Goal: Contribute content

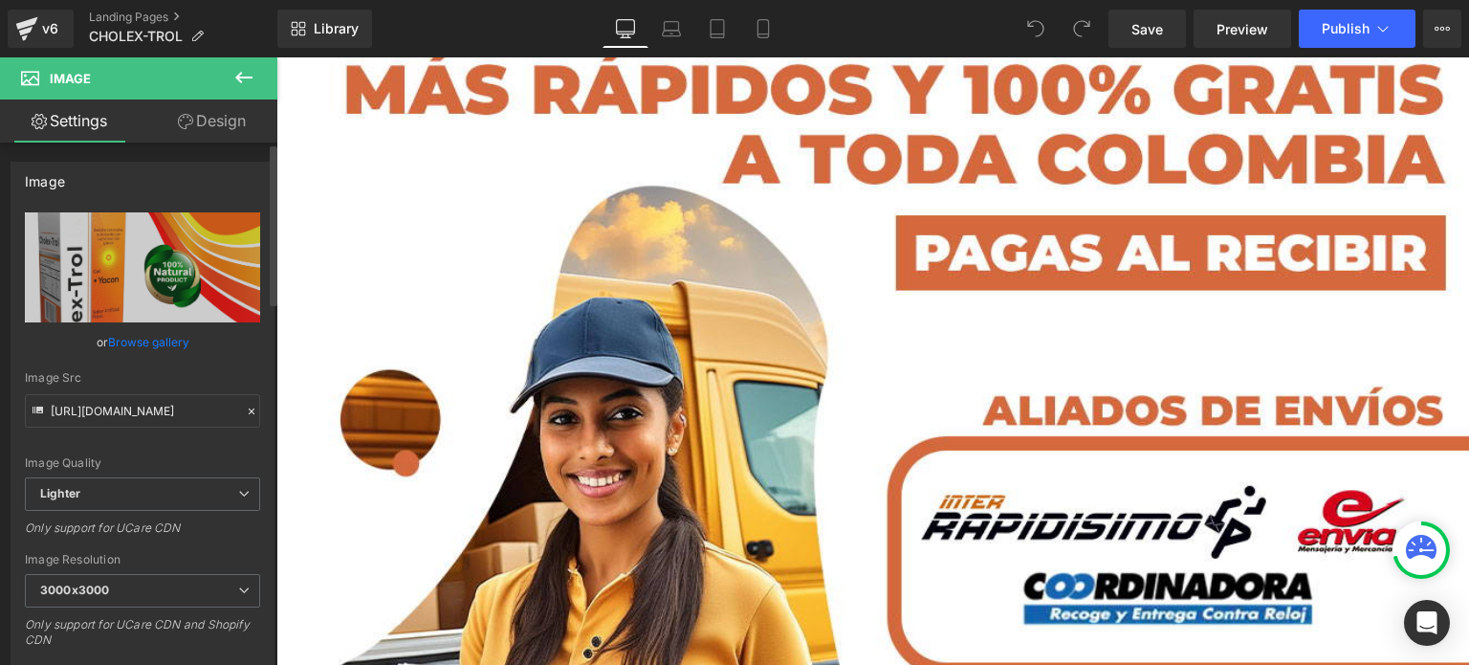
click at [167, 334] on link "Browse gallery" at bounding box center [148, 341] width 81 height 33
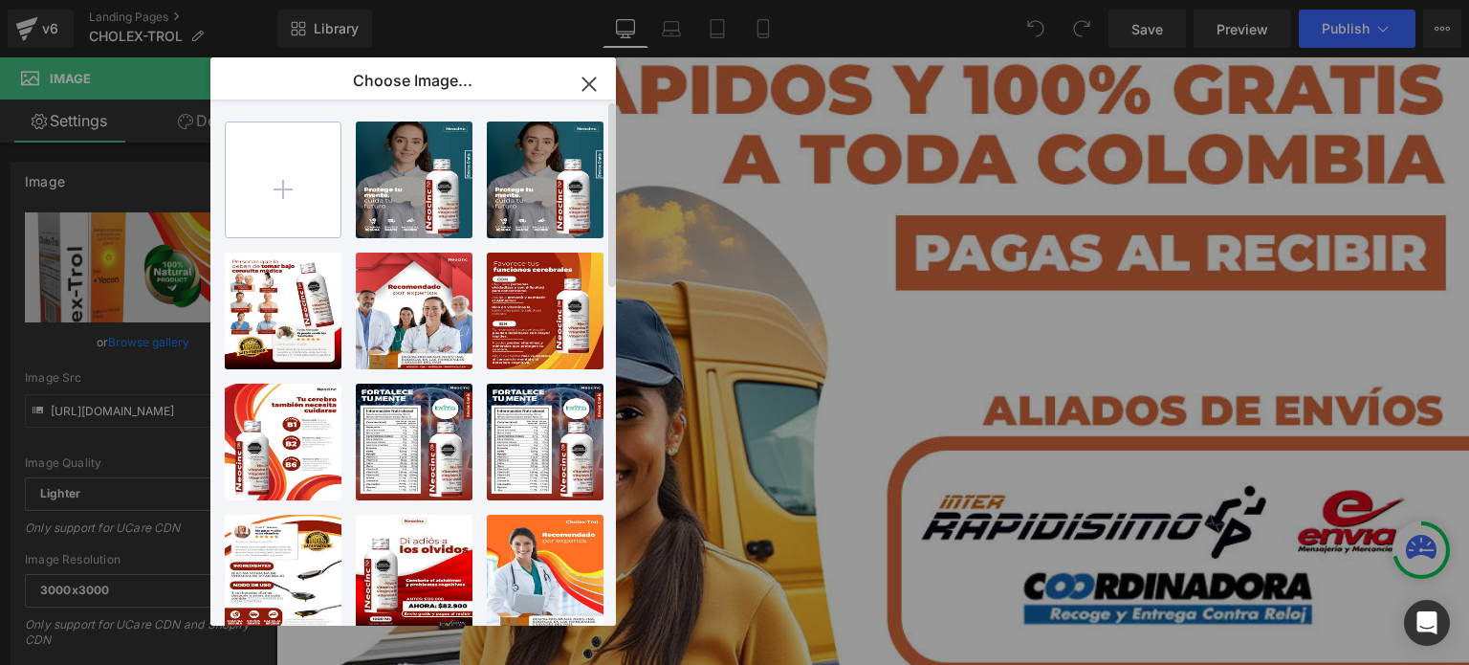
click at [327, 182] on input "file" at bounding box center [283, 179] width 115 height 115
type input "C:\fakepath\__1[1].png"
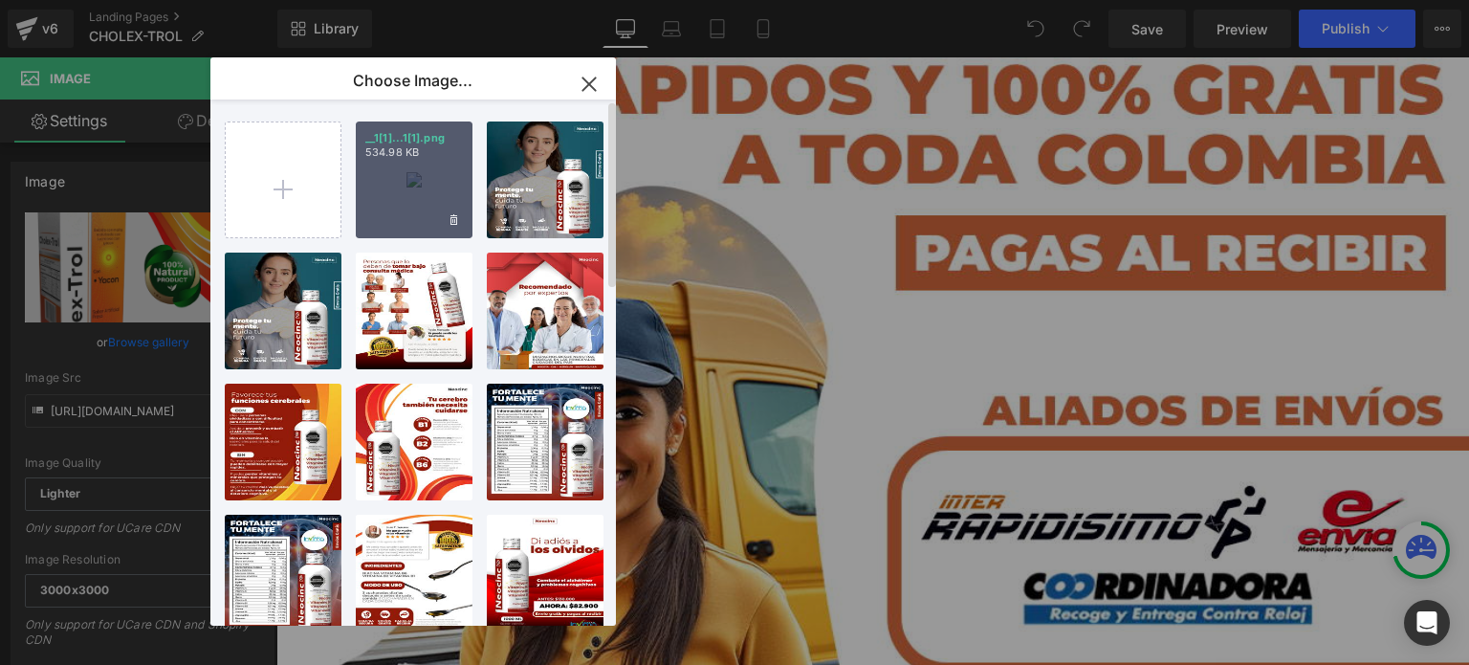
click at [394, 168] on div "__1[1]...1[1].png 534.98 KB" at bounding box center [414, 179] width 117 height 117
type input "https://ucarecdn.com/5980e02c-905e-4579-b4e1-14db98faab56/-/format/auto/-/previ…"
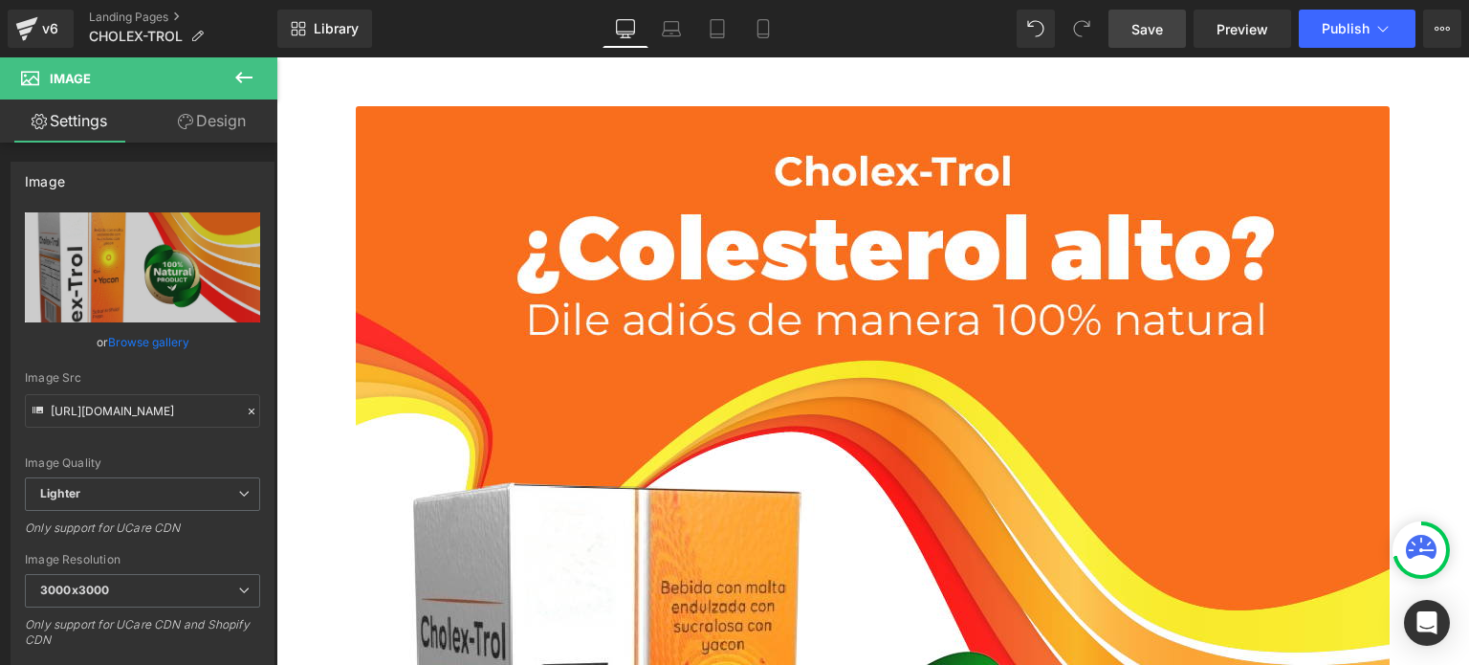
click at [1167, 32] on link "Save" at bounding box center [1146, 29] width 77 height 38
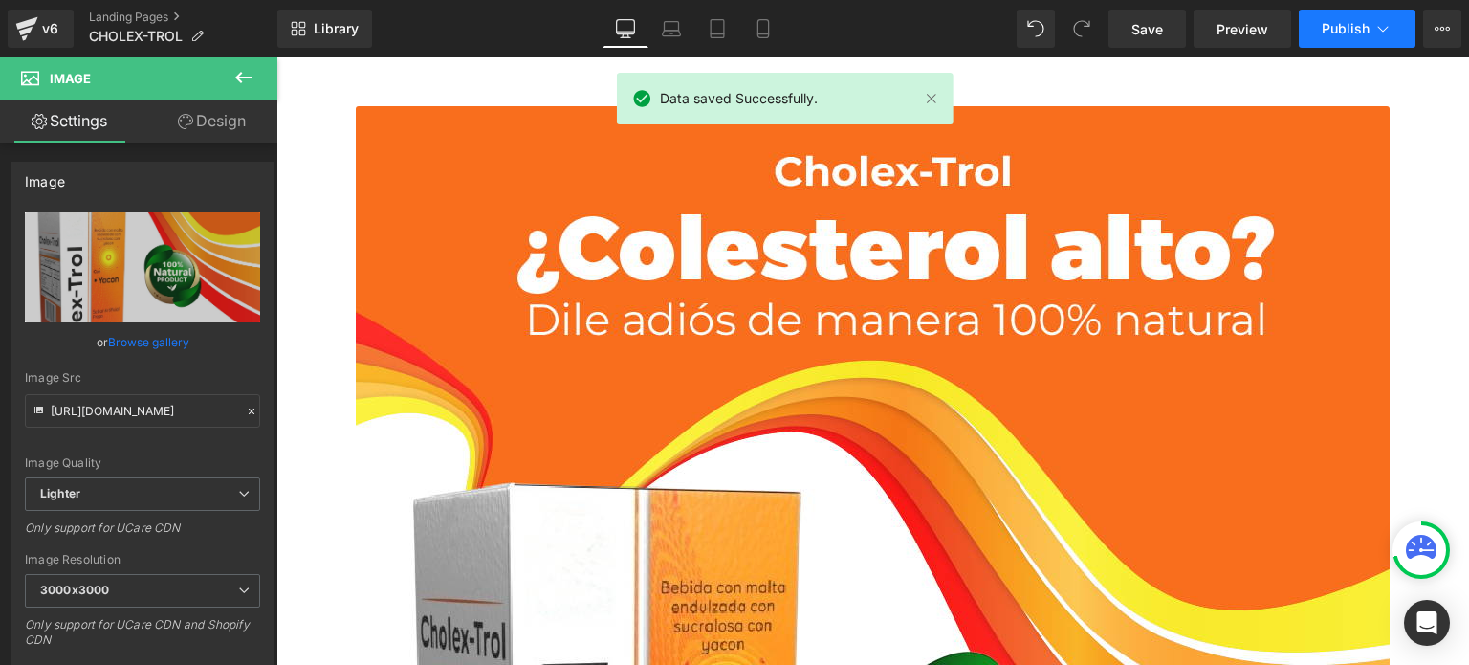
click at [1388, 17] on button "Publish" at bounding box center [1357, 29] width 117 height 38
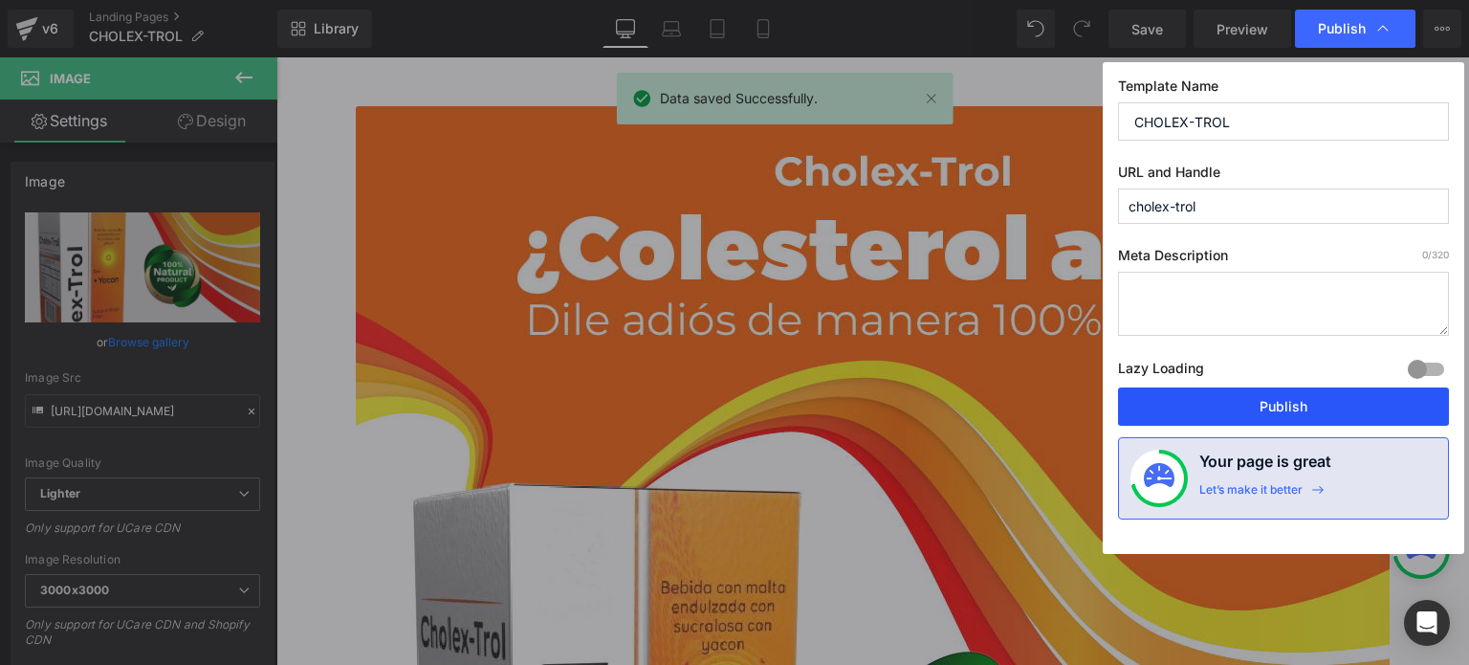
drag, startPoint x: 1228, startPoint y: 405, endPoint x: 944, endPoint y: 348, distance: 289.8
click at [1228, 405] on button "Publish" at bounding box center [1283, 406] width 331 height 38
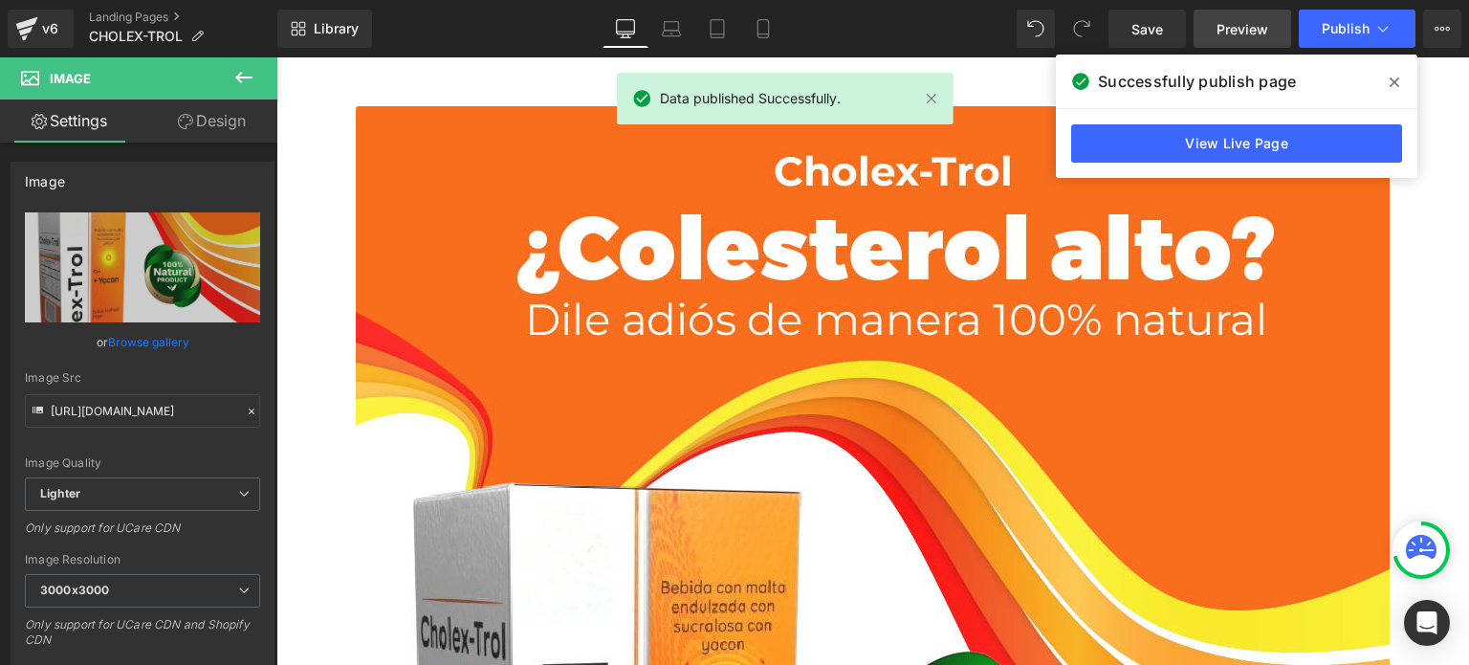
click at [1229, 30] on span "Preview" at bounding box center [1242, 29] width 52 height 20
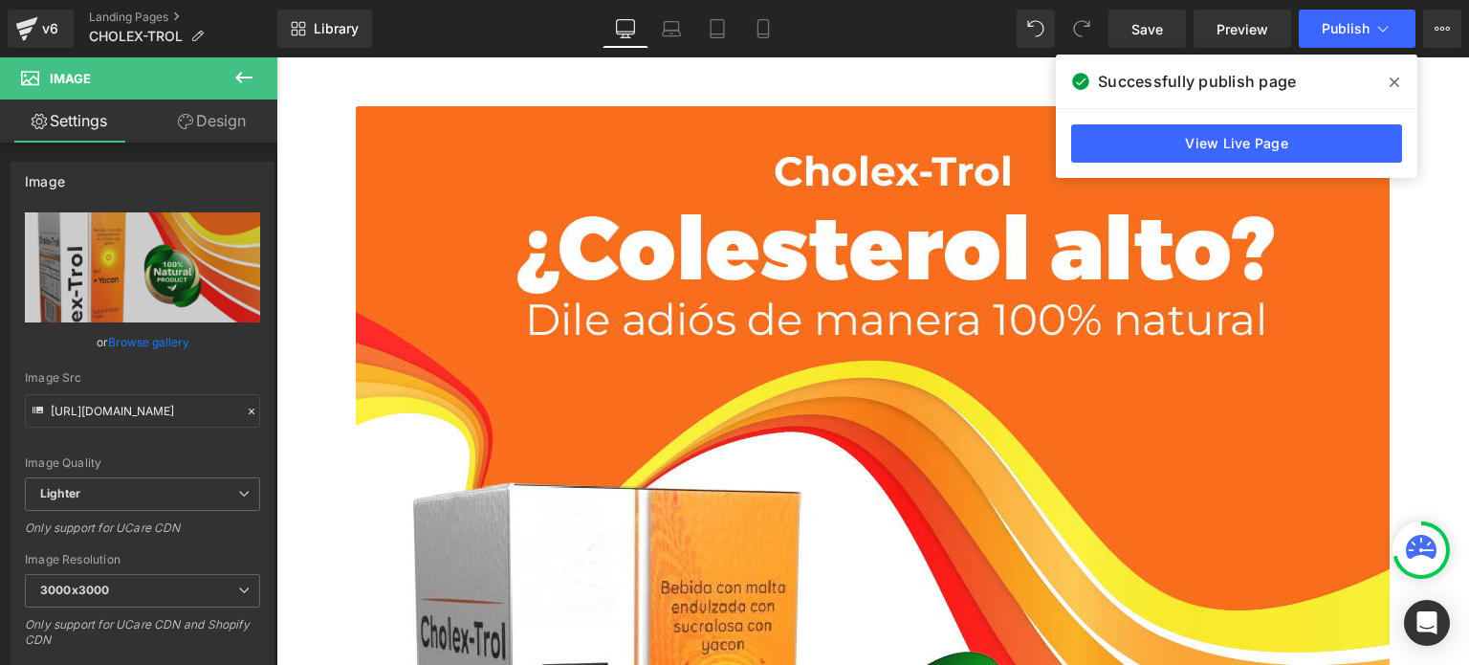
click at [1394, 64] on div "Successfully publish page" at bounding box center [1236, 82] width 361 height 54
click at [1394, 77] on icon at bounding box center [1395, 82] width 10 height 15
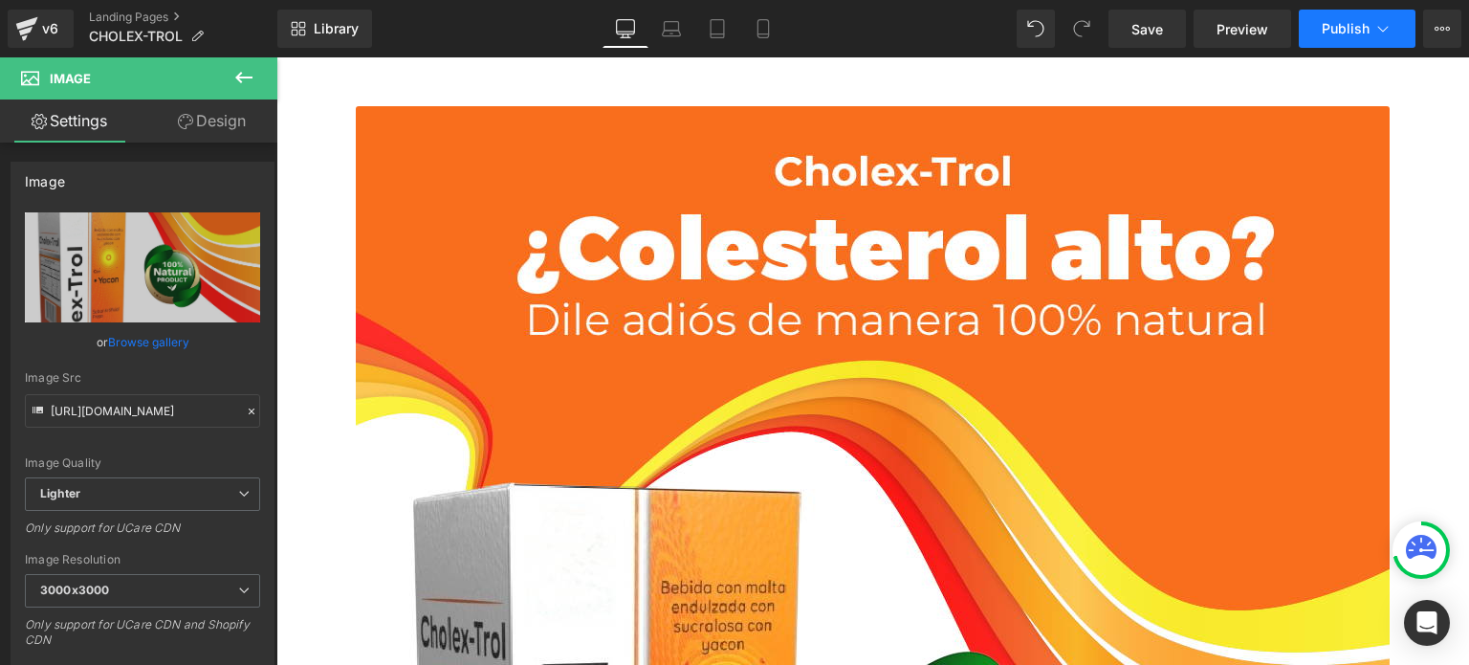
click at [1389, 33] on icon at bounding box center [1382, 28] width 19 height 19
click at [1212, 31] on link "Preview" at bounding box center [1243, 29] width 98 height 38
